Goal: Task Accomplishment & Management: Complete application form

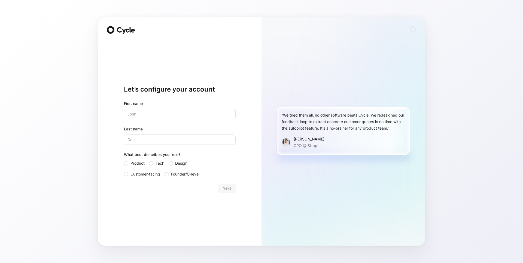
click at [81, 37] on div "Let’s configure your account First name Last name What best describes your role…" at bounding box center [261, 131] width 523 height 263
click at [188, 113] on input "text" at bounding box center [180, 114] width 112 height 10
type input "[PERSON_NAME]"
click at [161, 164] on span "Tech" at bounding box center [159, 163] width 9 height 7
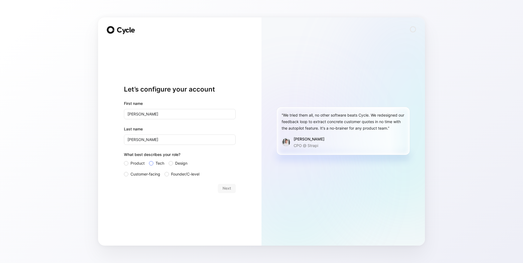
click at [149, 160] on input "Tech" at bounding box center [149, 160] width 0 height 0
click at [191, 210] on div "Let’s configure your account First name [PERSON_NAME] Last name [PERSON_NAME] W…" at bounding box center [180, 139] width 112 height 196
click at [232, 193] on div "Let’s configure your account First name [PERSON_NAME] Last name [PERSON_NAME] W…" at bounding box center [180, 139] width 112 height 196
click at [228, 188] on span "Next" at bounding box center [226, 188] width 8 height 7
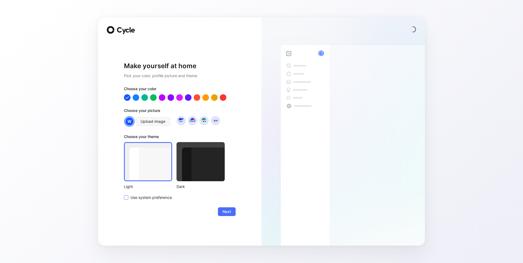
click at [149, 198] on span "Use system preference" at bounding box center [150, 198] width 41 height 7
click at [124, 195] on input "Use system preference" at bounding box center [124, 195] width 0 height 0
click at [232, 211] on button "Next" at bounding box center [227, 212] width 18 height 9
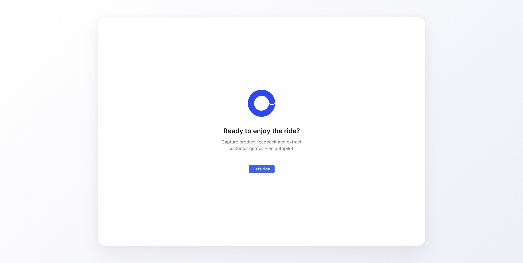
click at [260, 169] on span "Let’s ride" at bounding box center [261, 169] width 17 height 7
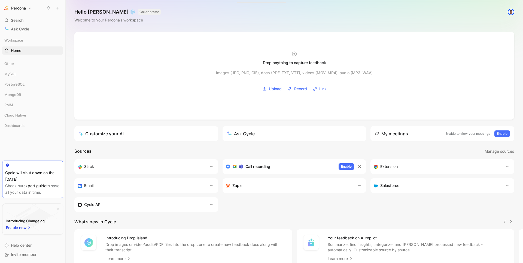
click at [430, 25] on div "Hello [PERSON_NAME] ❄️ COLLABORATOR Welcome to your Percona’s workspace" at bounding box center [294, 16] width 457 height 32
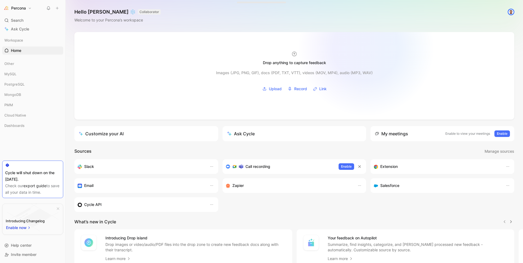
scroll to position [42, 0]
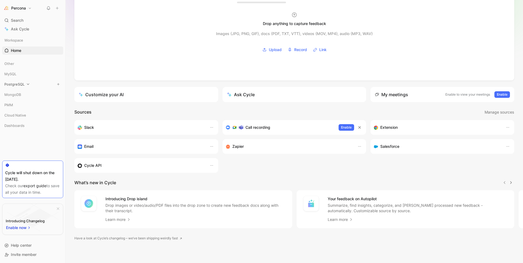
click at [15, 83] on span "PostgreSQL" at bounding box center [14, 84] width 20 height 5
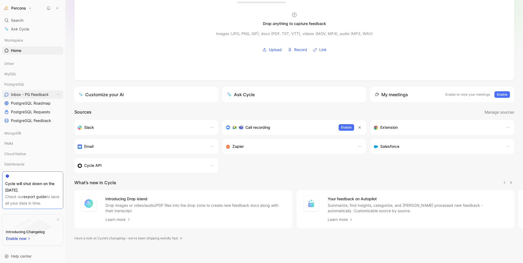
click at [17, 94] on span "Inbox - PG Feedback" at bounding box center [30, 94] width 38 height 5
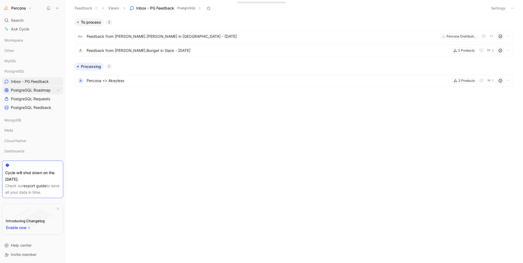
click at [32, 90] on span "PostgreSQL Roadmap" at bounding box center [31, 90] width 40 height 5
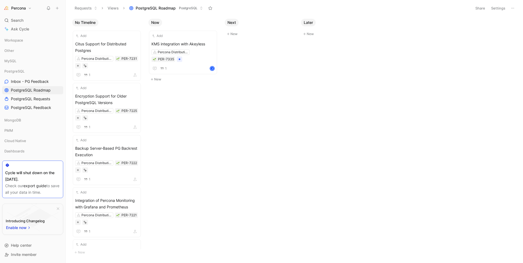
click at [207, 140] on div "No Timeline Add Citus Support for Distributed Postgres Percona Distribution for…" at bounding box center [294, 139] width 457 height 247
click at [39, 100] on span "PostgreSQL Requests" at bounding box center [30, 98] width 39 height 5
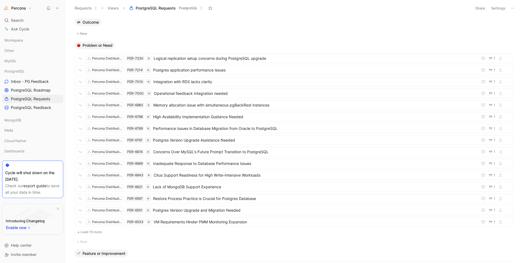
click at [25, 3] on div "Percona Search ⌘ K Ask Cycle Workspace Other MySQL PostgreSQL Inbox - PG Feedba…" at bounding box center [32, 131] width 65 height 263
click at [28, 7] on button "Percona" at bounding box center [17, 8] width 31 height 8
click at [27, 7] on div at bounding box center [261, 131] width 523 height 263
click at [290, 6] on div "Requests Views PostgreSQL Requests PostgreSQL" at bounding box center [270, 8] width 397 height 9
click at [364, 22] on div "Outcome" at bounding box center [294, 23] width 444 height 8
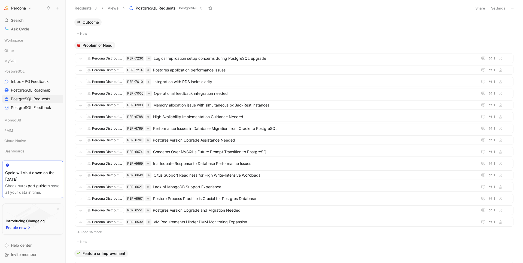
click at [306, 9] on div "Requests Views PostgreSQL Requests PostgreSQL" at bounding box center [270, 8] width 397 height 9
